Goal: Task Accomplishment & Management: Manage account settings

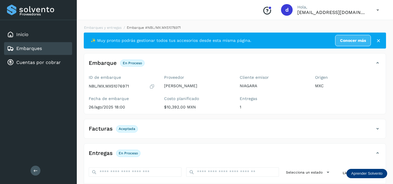
scroll to position [91, 0]
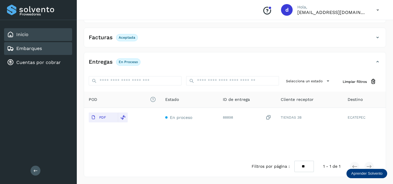
click at [29, 36] on div "Inicio" at bounding box center [38, 34] width 68 height 13
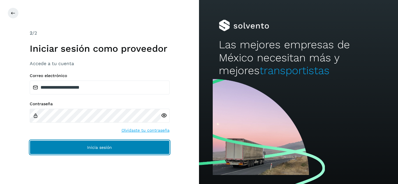
click at [116, 148] on button "Inicia sesión" at bounding box center [100, 148] width 140 height 14
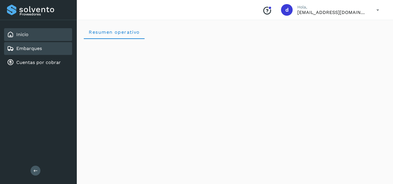
click at [54, 50] on div "Embarques" at bounding box center [38, 48] width 68 height 13
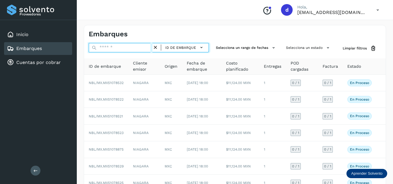
click at [102, 45] on input "text" at bounding box center [121, 47] width 64 height 9
paste input "**********"
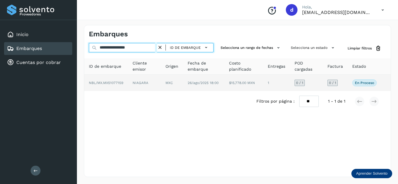
type input "**********"
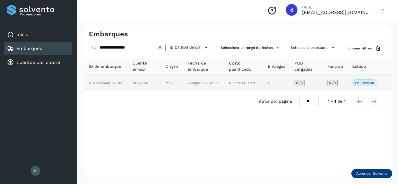
click at [123, 84] on span "NBL/MX.MX51077159" at bounding box center [106, 83] width 34 height 4
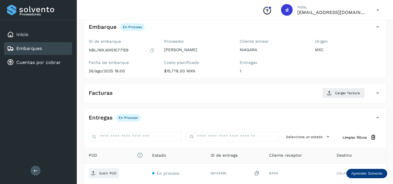
scroll to position [92, 0]
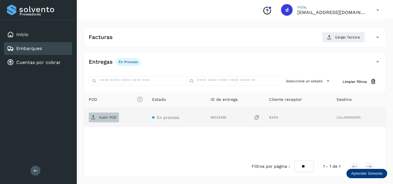
click at [116, 116] on p "Subir POD" at bounding box center [107, 118] width 17 height 4
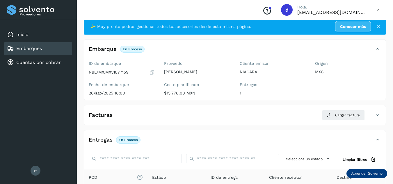
scroll to position [0, 0]
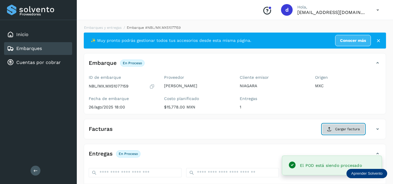
click at [330, 127] on button "Cargar factura" at bounding box center [343, 129] width 43 height 10
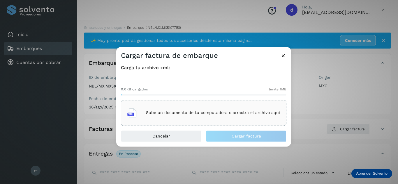
click at [199, 121] on div "Sube un documento de tu computadora o arrastra el archivo aquí" at bounding box center [203, 113] width 165 height 26
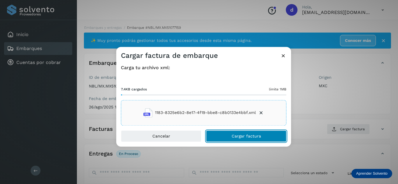
click at [255, 137] on span "Cargar factura" at bounding box center [245, 136] width 29 height 4
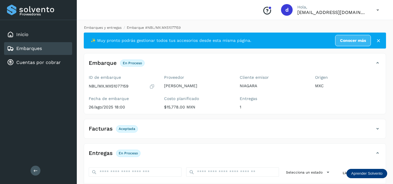
click at [97, 27] on link "Embarques y entregas" at bounding box center [103, 28] width 38 height 4
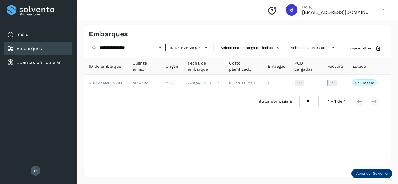
drag, startPoint x: 163, startPoint y: 48, endPoint x: 141, endPoint y: 49, distance: 21.9
click at [162, 48] on icon at bounding box center [160, 48] width 6 height 6
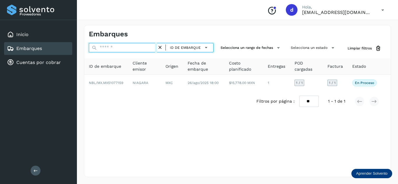
click at [141, 50] on input "text" at bounding box center [123, 47] width 68 height 9
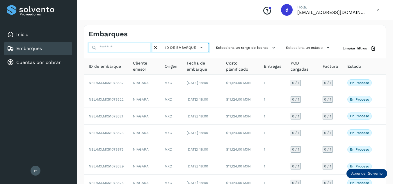
paste input "**********"
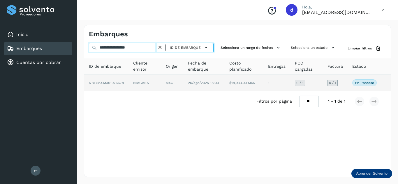
type input "**********"
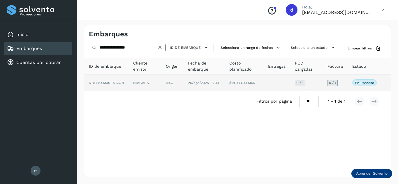
click at [114, 81] on span "NBL/MX.MX51076678" at bounding box center [106, 83] width 35 height 4
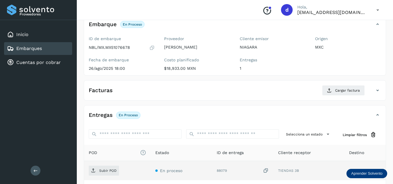
scroll to position [92, 0]
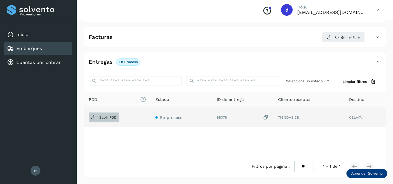
click at [104, 122] on span "Subir POD" at bounding box center [104, 117] width 30 height 9
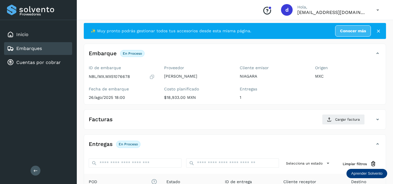
scroll to position [5, 0]
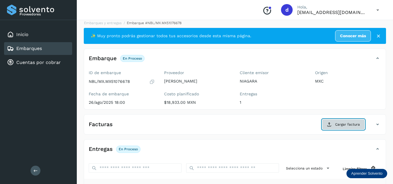
click at [345, 124] on span "Cargar factura" at bounding box center [347, 124] width 25 height 5
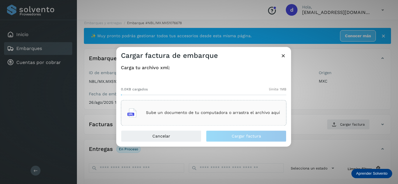
click at [249, 119] on div "Sube un documento de tu computadora o arrastra el archivo aquí" at bounding box center [203, 113] width 153 height 16
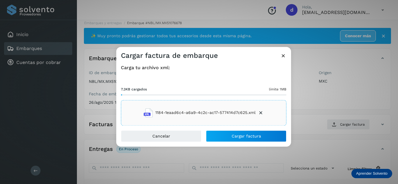
click at [257, 142] on div "Cancelar Cargar factura" at bounding box center [203, 138] width 175 height 16
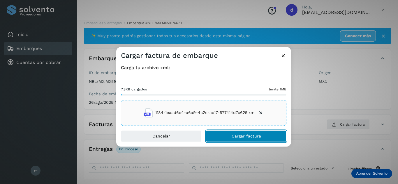
click at [256, 137] on span "Cargar factura" at bounding box center [245, 136] width 29 height 4
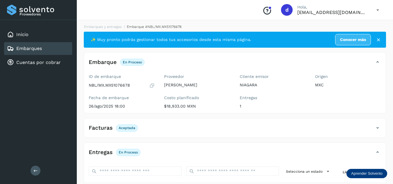
scroll to position [0, 0]
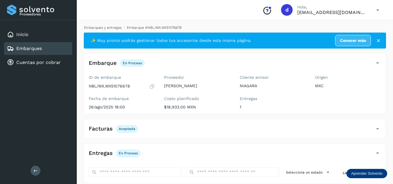
click at [108, 25] on li "Embarques y entregas" at bounding box center [100, 27] width 41 height 5
click at [109, 28] on link "Embarques y entregas" at bounding box center [103, 28] width 38 height 4
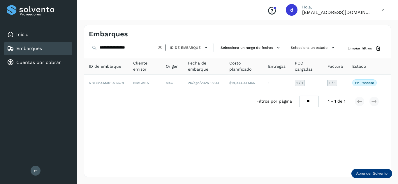
drag, startPoint x: 162, startPoint y: 47, endPoint x: 155, endPoint y: 50, distance: 7.5
click at [162, 48] on icon at bounding box center [160, 48] width 6 height 6
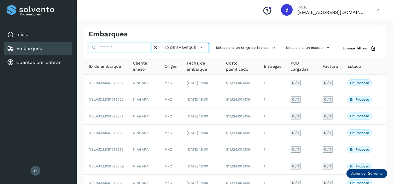
click at [143, 49] on input "text" at bounding box center [121, 47] width 64 height 9
paste input "**********"
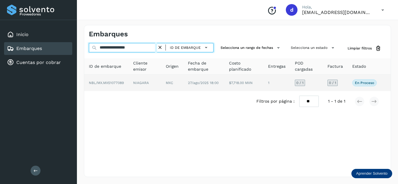
type input "**********"
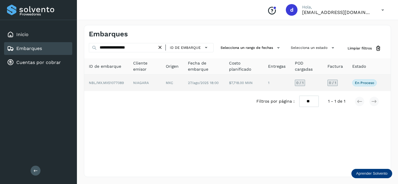
click at [108, 80] on td "NBL/MX.MX51077089" at bounding box center [106, 83] width 44 height 16
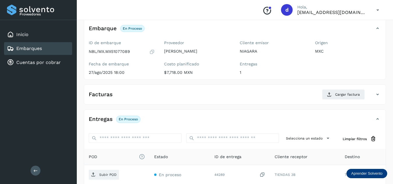
scroll to position [87, 0]
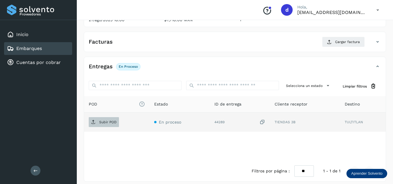
click at [108, 122] on p "Subir POD" at bounding box center [107, 122] width 17 height 4
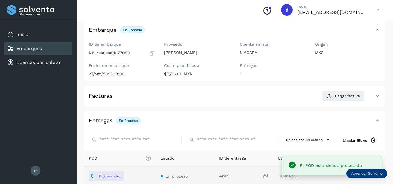
scroll to position [29, 0]
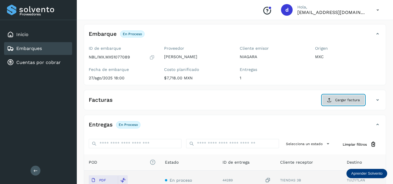
click at [341, 101] on span "Cargar factura" at bounding box center [347, 100] width 25 height 5
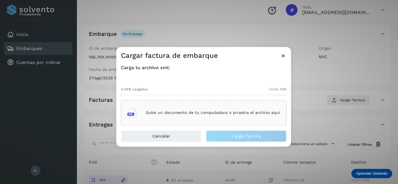
click at [260, 116] on div "Sube un documento de tu computadora o arrastra el archivo aquí" at bounding box center [203, 113] width 153 height 16
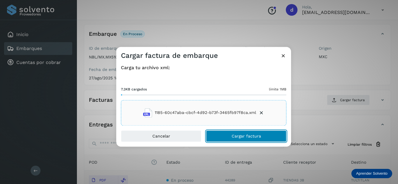
click at [259, 134] on span "Cargar factura" at bounding box center [245, 136] width 29 height 4
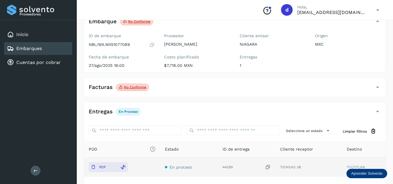
scroll to position [0, 0]
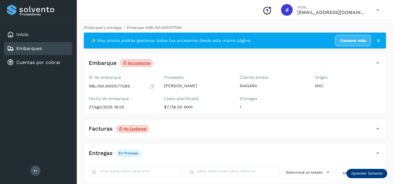
click at [99, 29] on link "Embarques y entregas" at bounding box center [103, 28] width 38 height 4
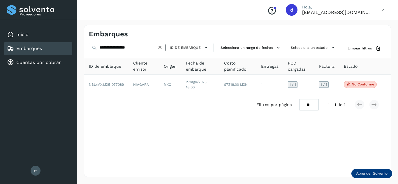
click at [162, 48] on icon at bounding box center [160, 48] width 6 height 6
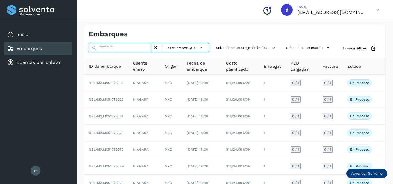
click at [146, 50] on input "text" at bounding box center [121, 47] width 64 height 9
paste input "**********"
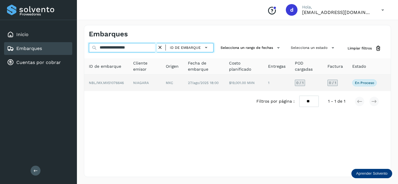
type input "**********"
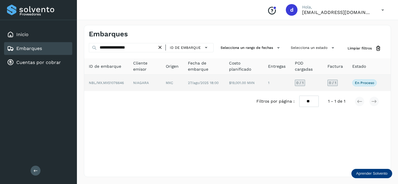
click at [121, 82] on span "NBL/MX.MX51076646" at bounding box center [106, 83] width 35 height 4
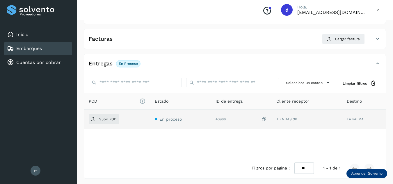
scroll to position [92, 0]
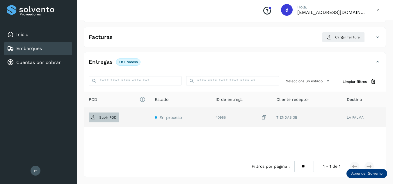
click at [113, 116] on p "Subir POD" at bounding box center [107, 118] width 17 height 4
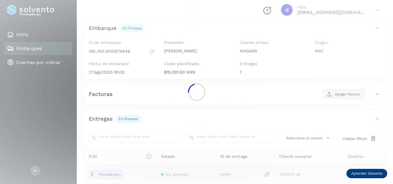
scroll to position [34, 0]
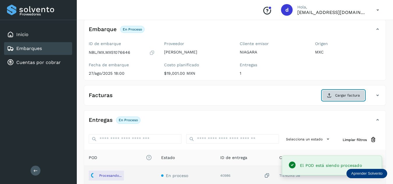
click at [334, 95] on button "Cargar factura" at bounding box center [343, 95] width 43 height 10
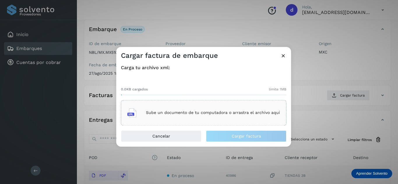
click at [216, 107] on div "Sube un documento de tu computadora o arrastra el archivo aquí" at bounding box center [203, 113] width 153 height 16
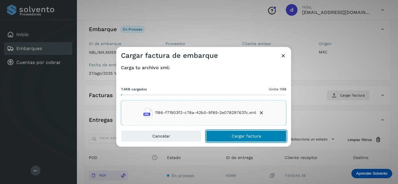
click at [232, 135] on span "Cargar factura" at bounding box center [245, 136] width 29 height 4
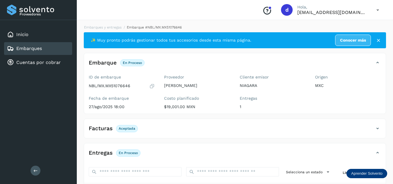
scroll to position [0, 0]
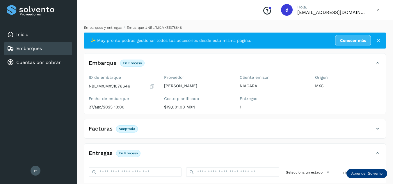
click at [109, 27] on link "Embarques y entregas" at bounding box center [103, 28] width 38 height 4
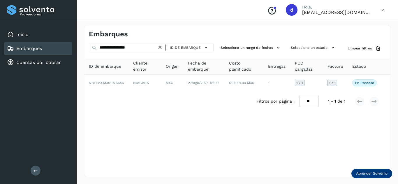
click at [161, 47] on icon at bounding box center [160, 48] width 6 height 6
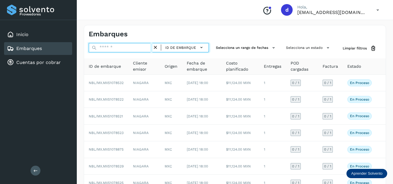
click at [147, 47] on input "text" at bounding box center [121, 47] width 64 height 9
paste input "**********"
type input "**********"
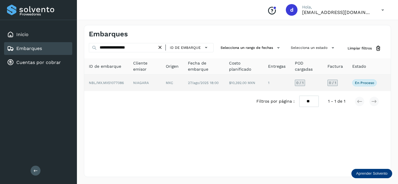
click at [118, 82] on span "NBL/MX.MX51077086" at bounding box center [106, 83] width 35 height 4
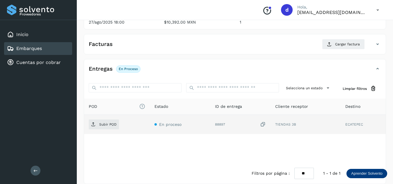
scroll to position [87, 0]
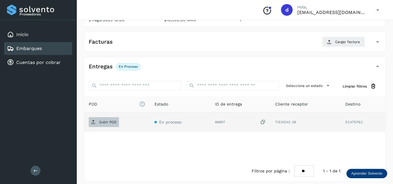
click at [111, 121] on p "Subir POD" at bounding box center [107, 122] width 17 height 4
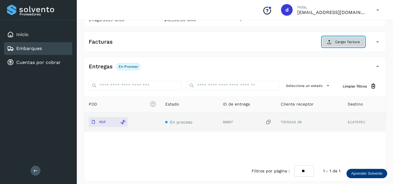
click at [340, 43] on span "Cargar factura" at bounding box center [347, 41] width 25 height 5
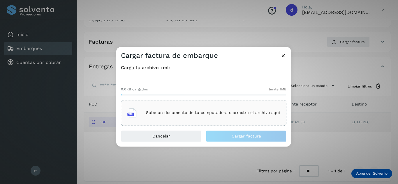
click at [231, 111] on p "Sube un documento de tu computadora o arrastra el archivo aquí" at bounding box center [213, 113] width 134 height 5
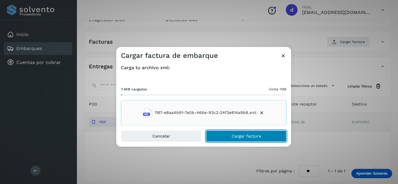
click at [255, 137] on span "Cargar factura" at bounding box center [245, 136] width 29 height 4
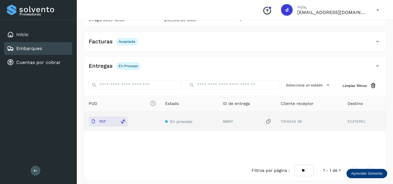
drag, startPoint x: 220, startPoint y: 174, endPoint x: 201, endPoint y: 144, distance: 35.5
click at [219, 174] on div "Filtros por página : ** ** ** 1 - 1 de 1" at bounding box center [235, 170] width 302 height 21
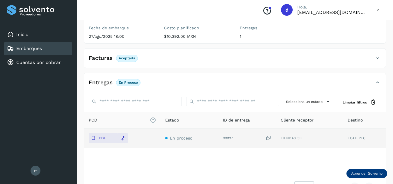
scroll to position [0, 0]
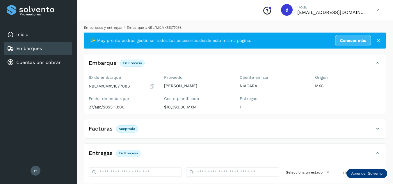
drag, startPoint x: 112, startPoint y: 31, endPoint x: 111, endPoint y: 28, distance: 3.5
click at [112, 31] on div "Embarques y entregas Embarque #NBL/MX.MX51077086 ✨ Muy pronto podrás gestionar …" at bounding box center [235, 147] width 303 height 244
click at [111, 27] on link "Embarques y entregas" at bounding box center [103, 28] width 38 height 4
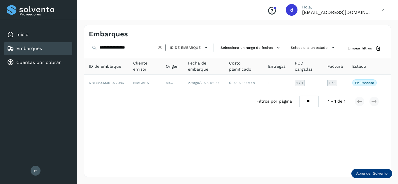
click at [161, 47] on icon at bounding box center [160, 48] width 6 height 6
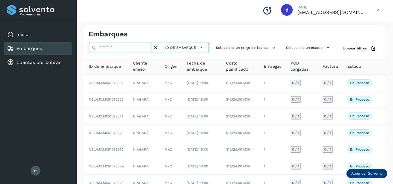
click at [149, 47] on input "text" at bounding box center [121, 47] width 64 height 9
paste input "**********"
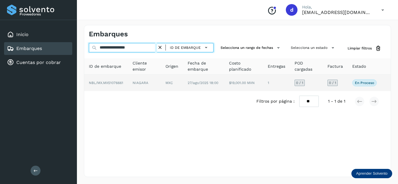
type input "**********"
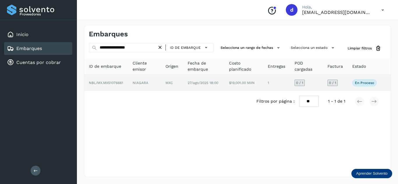
click at [120, 82] on span "NBL/MX.MX51076661" at bounding box center [106, 83] width 34 height 4
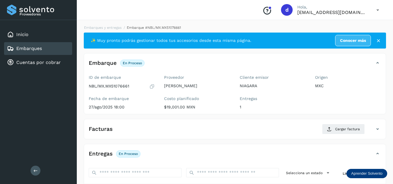
scroll to position [92, 0]
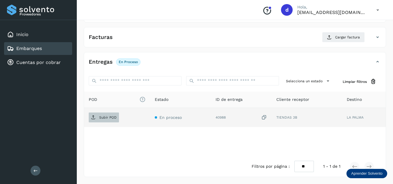
click at [107, 118] on p "Subir POD" at bounding box center [107, 118] width 17 height 4
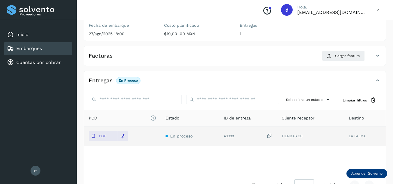
scroll to position [34, 0]
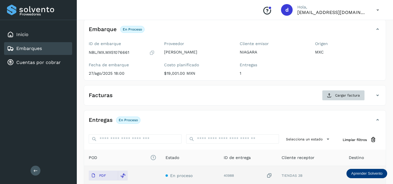
drag, startPoint x: 333, startPoint y: 100, endPoint x: 335, endPoint y: 97, distance: 3.6
click at [335, 97] on div "Facturas Cargar factura" at bounding box center [235, 97] width 302 height 15
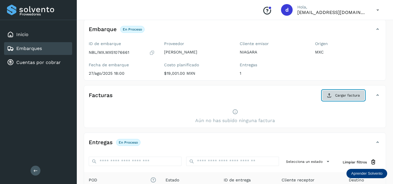
click at [334, 97] on button "Cargar factura" at bounding box center [343, 95] width 43 height 10
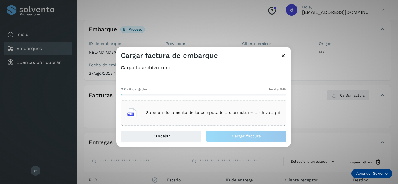
click at [217, 115] on p "Sube un documento de tu computadora o arrastra el archivo aquí" at bounding box center [213, 113] width 134 height 5
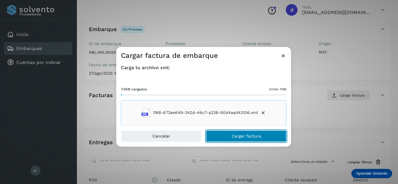
click at [240, 134] on span "Cargar factura" at bounding box center [245, 136] width 29 height 4
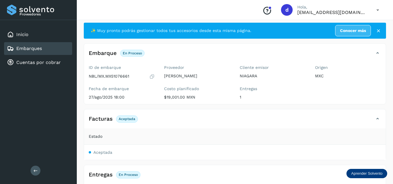
scroll to position [0, 0]
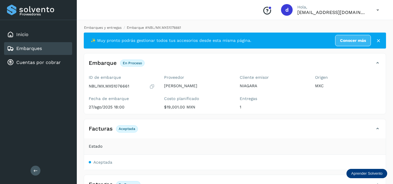
click at [102, 27] on link "Embarques y entregas" at bounding box center [103, 28] width 38 height 4
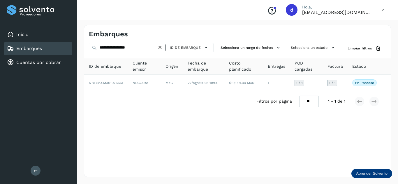
click at [160, 46] on icon at bounding box center [160, 48] width 6 height 6
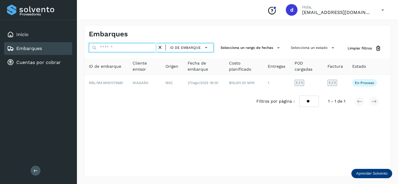
click at [154, 47] on input "text" at bounding box center [123, 47] width 68 height 9
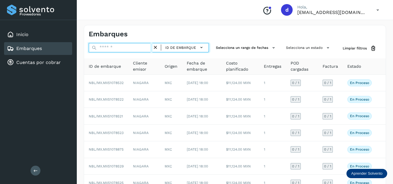
paste input "**********"
type input "**********"
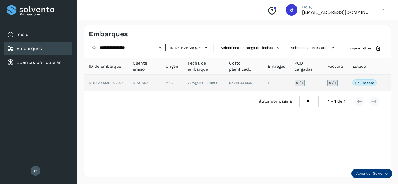
click at [98, 83] on span "NBL/MX.MX51077074" at bounding box center [106, 83] width 35 height 4
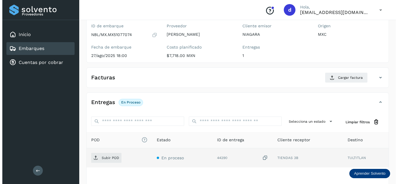
scroll to position [92, 0]
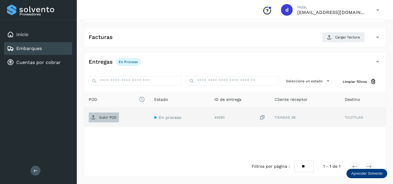
click at [102, 118] on p "Subir POD" at bounding box center [107, 118] width 17 height 4
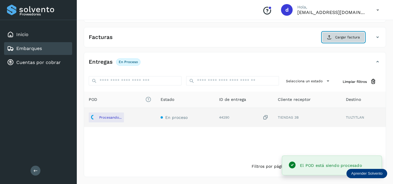
click at [336, 37] on span "Cargar factura" at bounding box center [347, 37] width 25 height 5
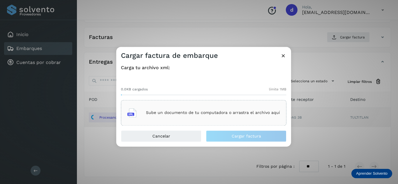
click at [234, 119] on div "Sube un documento de tu computadora o arrastra el archivo aquí" at bounding box center [203, 113] width 153 height 16
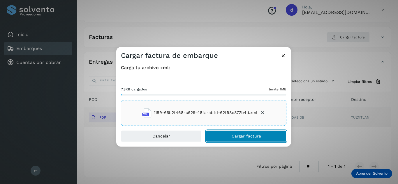
click at [234, 140] on button "Cargar factura" at bounding box center [246, 136] width 80 height 12
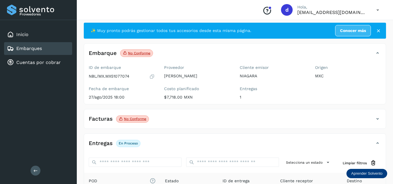
scroll to position [0, 0]
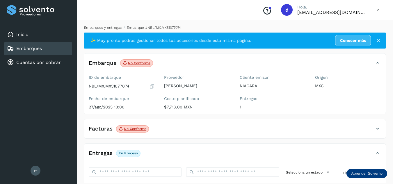
click at [99, 29] on link "Embarques y entregas" at bounding box center [103, 28] width 38 height 4
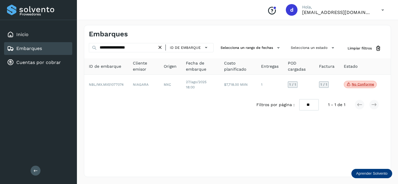
click at [163, 47] on icon at bounding box center [160, 48] width 6 height 6
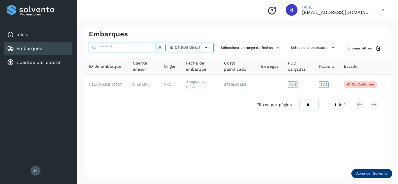
click at [153, 48] on input "text" at bounding box center [123, 47] width 68 height 9
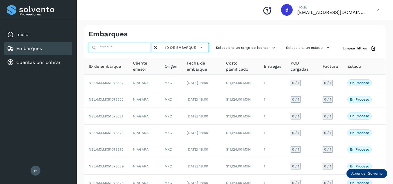
paste input "**********"
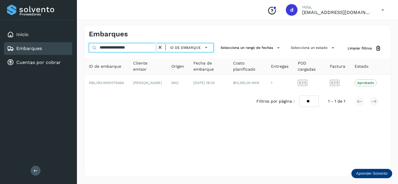
type input "**********"
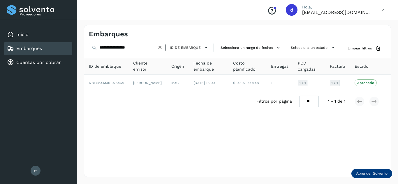
click at [160, 49] on icon at bounding box center [160, 48] width 6 height 6
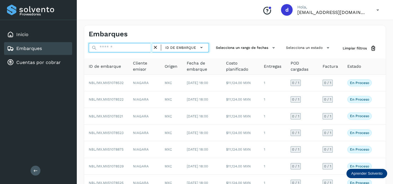
click at [130, 46] on input "text" at bounding box center [121, 47] width 64 height 9
paste input "**********"
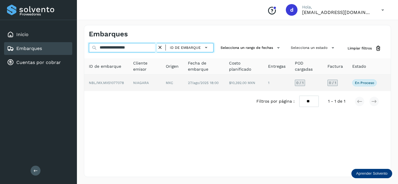
type input "**********"
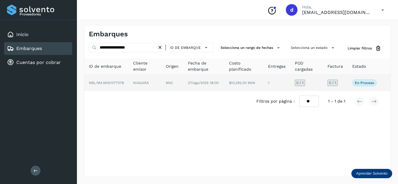
click at [119, 83] on span "NBL/MX.MX51077078" at bounding box center [106, 83] width 35 height 4
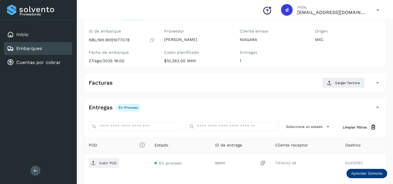
scroll to position [92, 0]
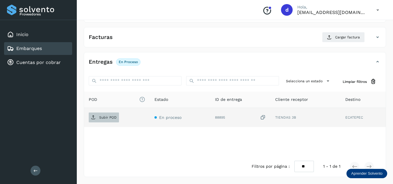
click at [115, 120] on span "Subir POD" at bounding box center [104, 117] width 30 height 9
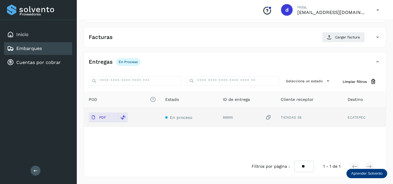
click at [351, 43] on div "Facturas Cargar factura" at bounding box center [235, 39] width 302 height 15
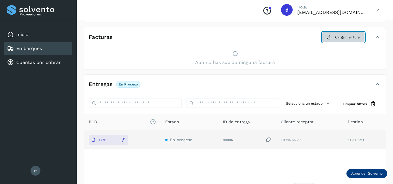
click at [350, 40] on button "Cargar factura" at bounding box center [343, 37] width 43 height 10
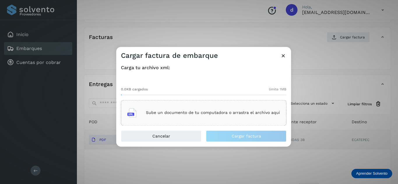
click at [258, 116] on div "Sube un documento de tu computadora o arrastra el archivo aquí" at bounding box center [203, 113] width 153 height 16
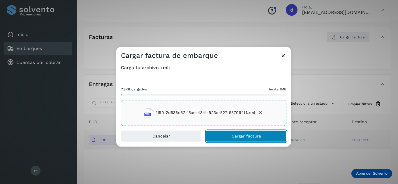
click at [224, 131] on button "Cargar factura" at bounding box center [246, 136] width 80 height 12
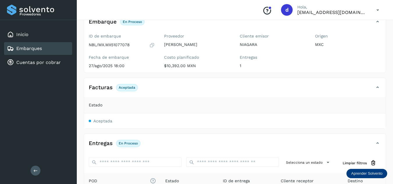
scroll to position [0, 0]
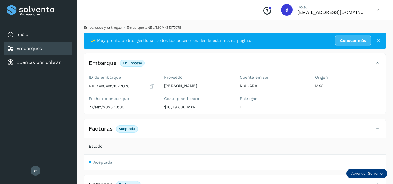
click at [114, 27] on link "Embarques y entregas" at bounding box center [103, 28] width 38 height 4
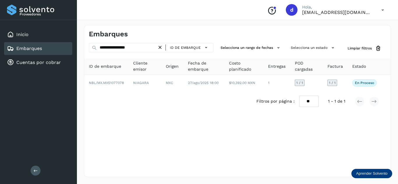
click at [161, 48] on icon at bounding box center [160, 48] width 6 height 6
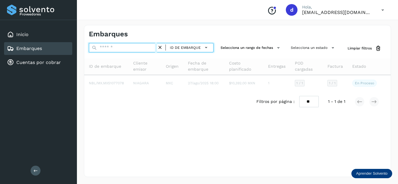
drag, startPoint x: 161, startPoint y: 48, endPoint x: 140, endPoint y: 45, distance: 20.5
click at [140, 45] on input "text" at bounding box center [123, 47] width 68 height 9
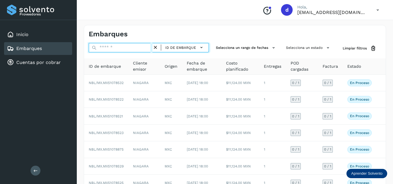
paste input "**********"
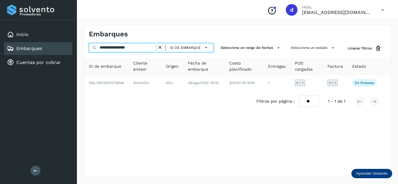
type input "**********"
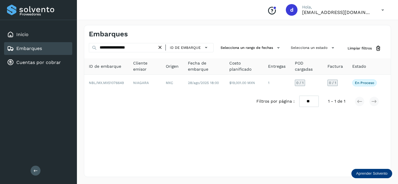
click at [160, 47] on icon at bounding box center [160, 48] width 6 height 6
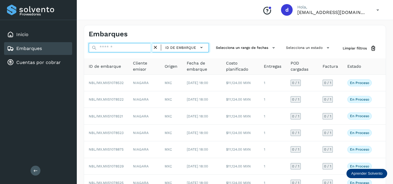
drag, startPoint x: 160, startPoint y: 47, endPoint x: 142, endPoint y: 48, distance: 18.4
click at [142, 48] on input "text" at bounding box center [121, 47] width 64 height 9
drag, startPoint x: 142, startPoint y: 48, endPoint x: 130, endPoint y: 47, distance: 12.0
click at [130, 47] on input "text" at bounding box center [121, 47] width 64 height 9
paste input "**********"
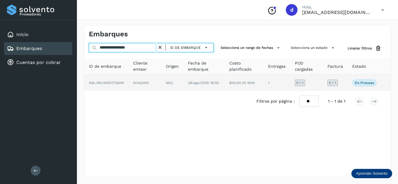
type input "**********"
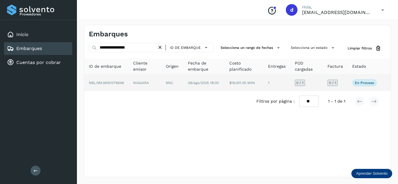
click at [123, 83] on span "NBL/MX.MX51076649" at bounding box center [106, 83] width 35 height 4
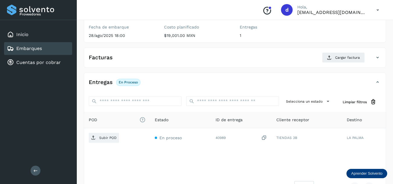
scroll to position [87, 0]
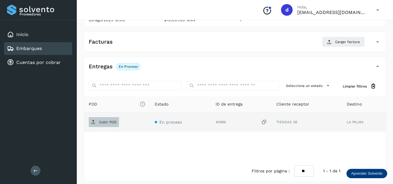
click at [105, 122] on p "Subir POD" at bounding box center [107, 122] width 17 height 4
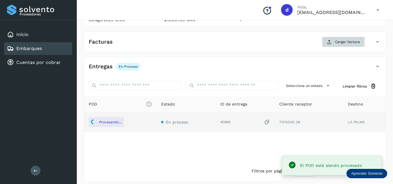
scroll to position [58, 0]
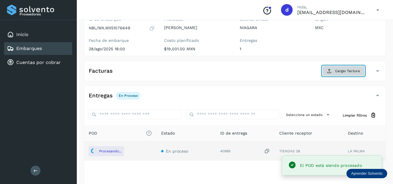
click at [333, 77] on div "Facturas Cargar factura" at bounding box center [235, 73] width 302 height 15
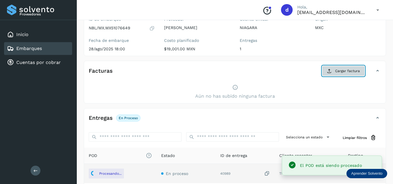
click at [346, 72] on span "Cargar factura" at bounding box center [347, 70] width 25 height 5
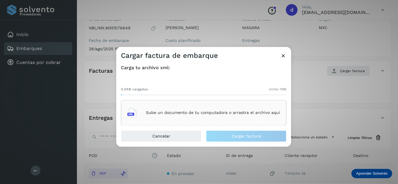
click at [269, 104] on div "Sube un documento de tu computadora o arrastra el archivo aquí" at bounding box center [203, 113] width 165 height 26
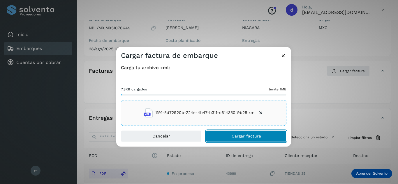
click at [240, 139] on button "Cargar factura" at bounding box center [246, 136] width 80 height 12
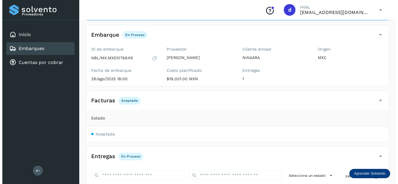
scroll to position [0, 0]
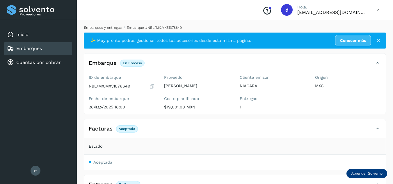
click at [110, 27] on link "Embarques y entregas" at bounding box center [103, 28] width 38 height 4
